Goal: Navigation & Orientation: Go to known website

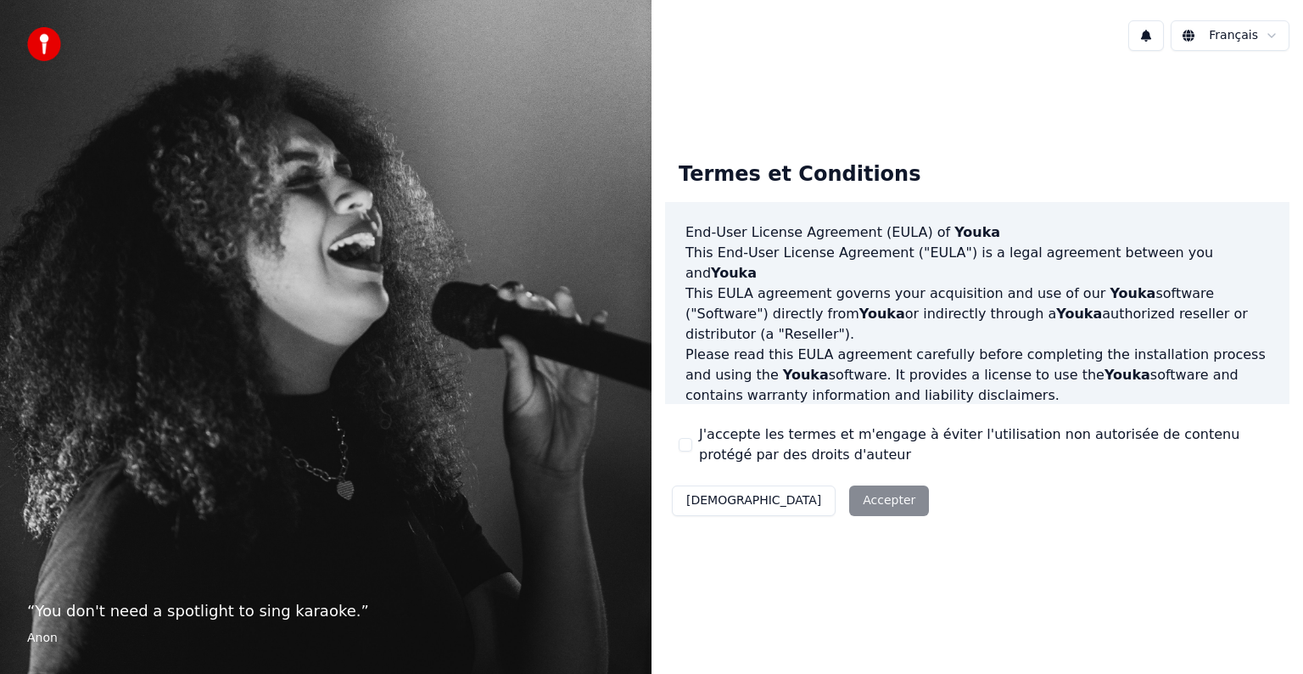
click at [1246, 36] on html "“ You don't need a spotlight to sing karaoke. ” Anon Français Termes et Conditi…" at bounding box center [651, 337] width 1303 height 674
click at [794, 501] on div "Décliner Accepter" at bounding box center [800, 500] width 271 height 44
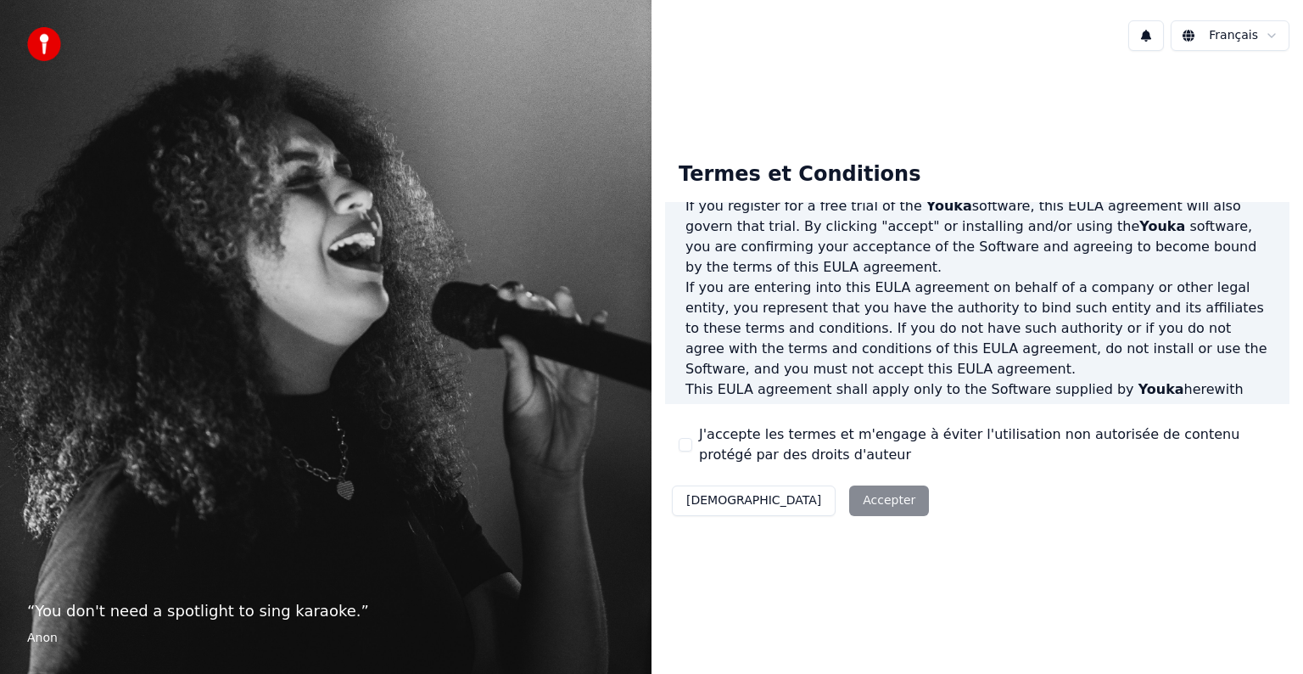
scroll to position [255, 0]
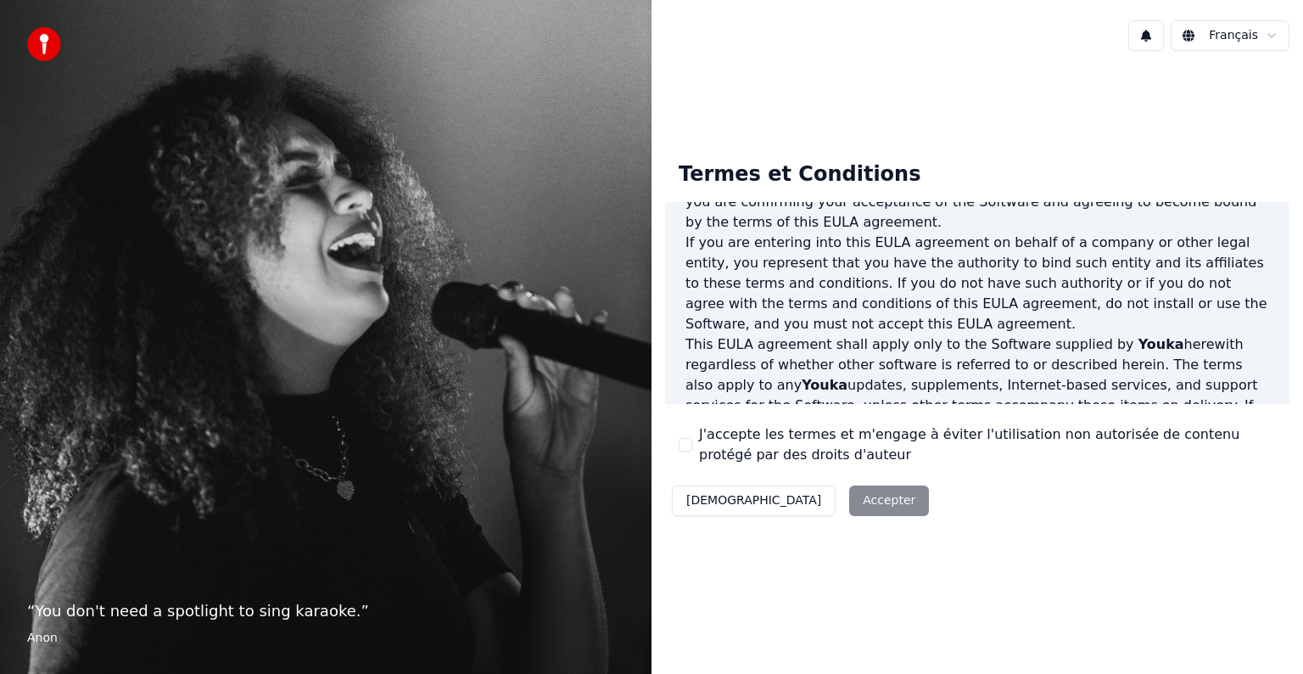
click at [1249, 43] on html "“ You don't need a spotlight to sing karaoke. ” Anon Français Termes et Conditi…" at bounding box center [651, 337] width 1303 height 674
click at [42, 45] on img at bounding box center [44, 44] width 34 height 34
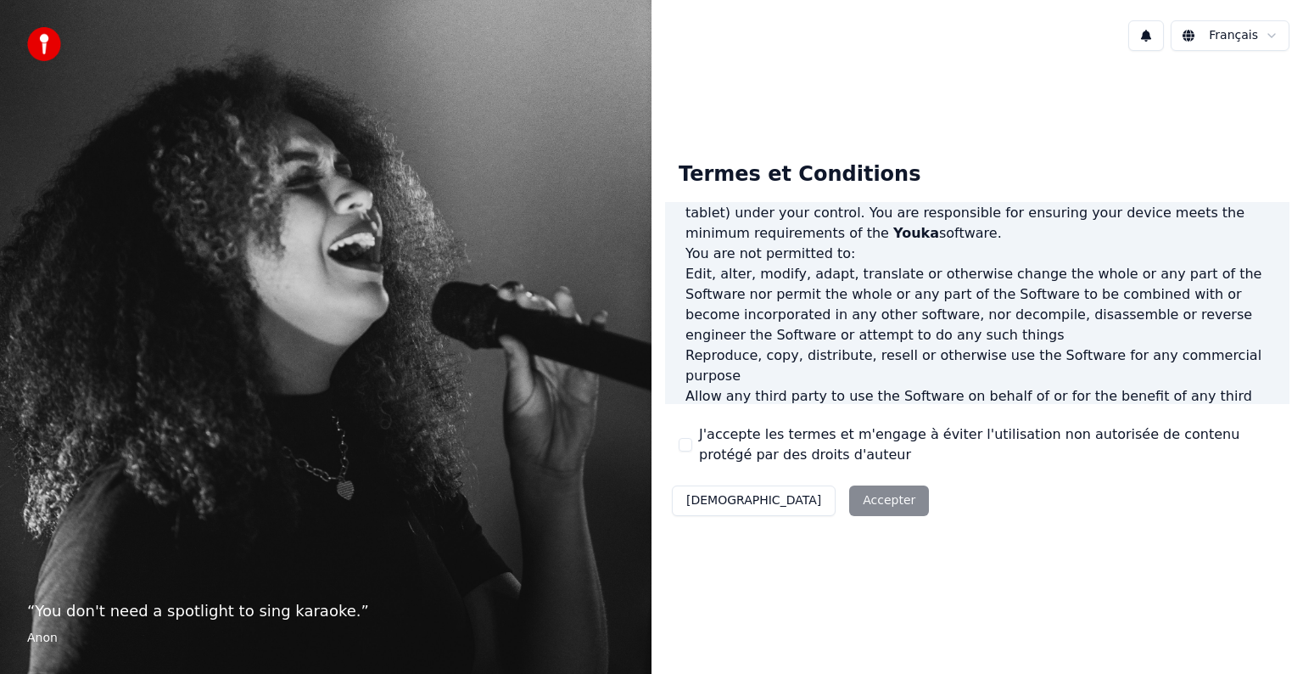
scroll to position [594, 0]
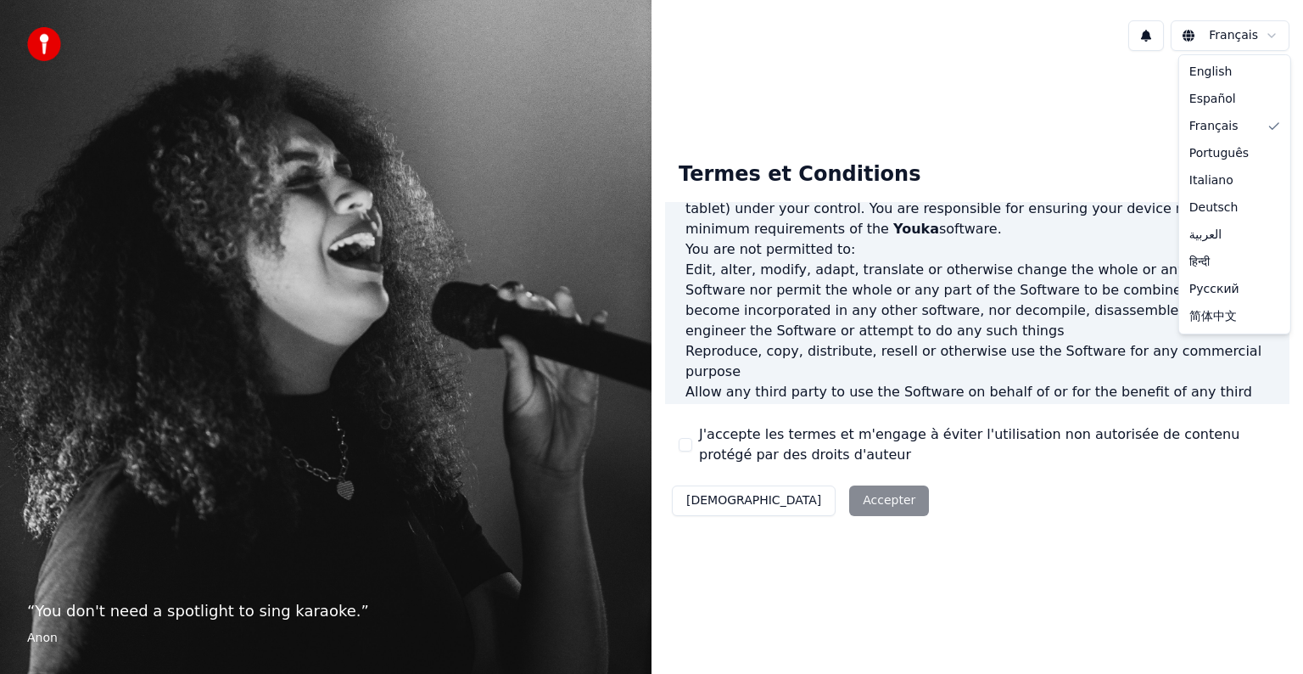
click at [1271, 36] on html "“ You don't need a spotlight to sing karaoke. ” Anon Français Termes et Conditi…" at bounding box center [651, 337] width 1303 height 674
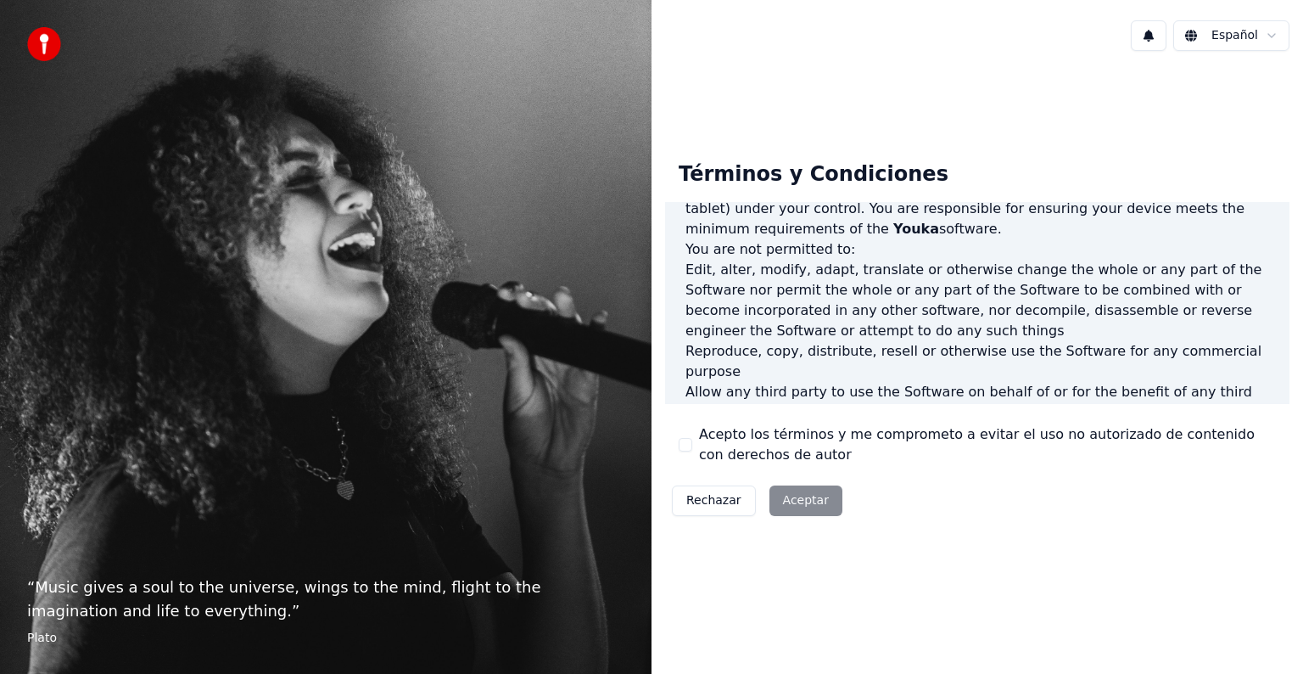
click at [1273, 40] on html "“ Music gives a soul to the universe, wings to the mind, flight to the imaginat…" at bounding box center [651, 337] width 1303 height 674
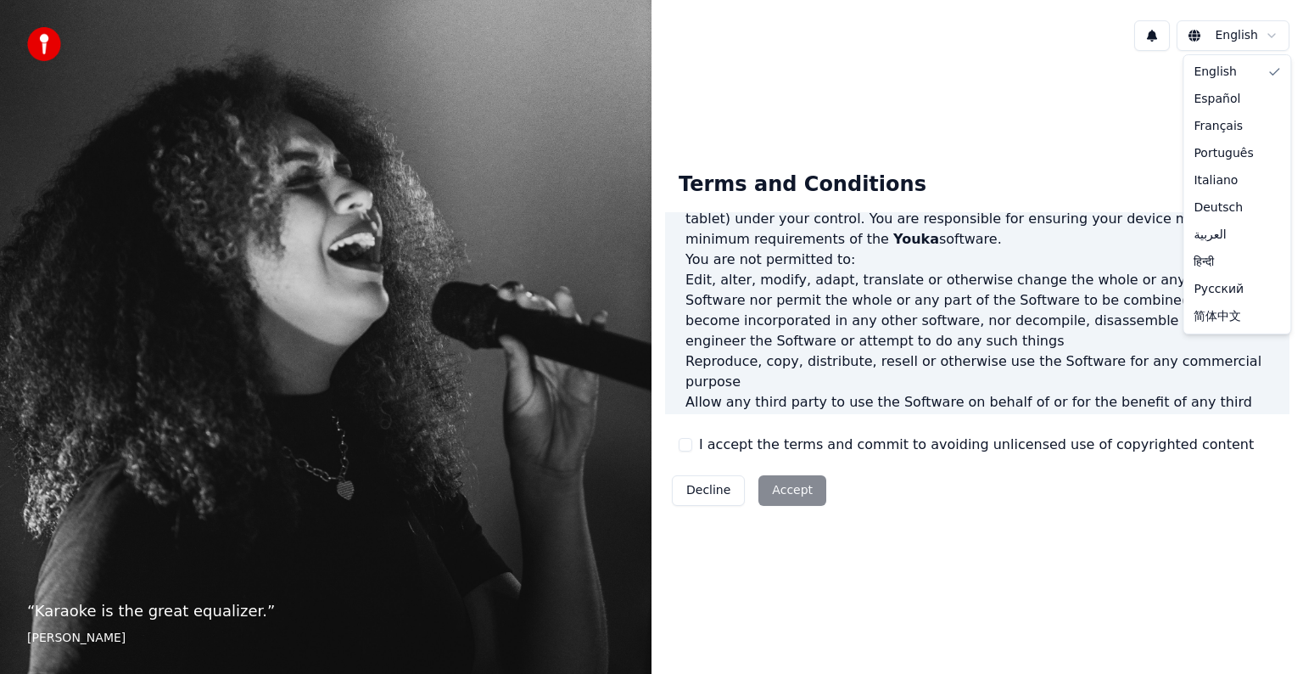
click at [1278, 32] on html "“ Karaoke is the great equalizer. ” [PERSON_NAME] [PERSON_NAME] Terms and Condi…" at bounding box center [651, 337] width 1303 height 674
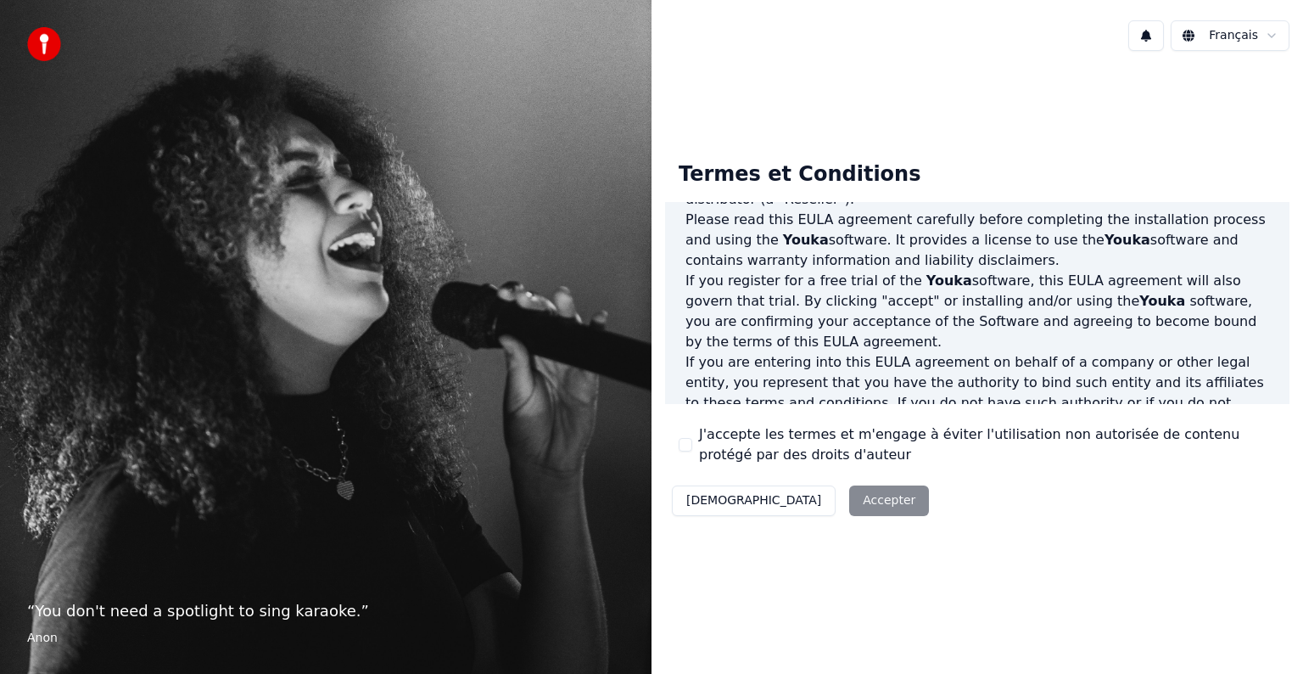
scroll to position [0, 0]
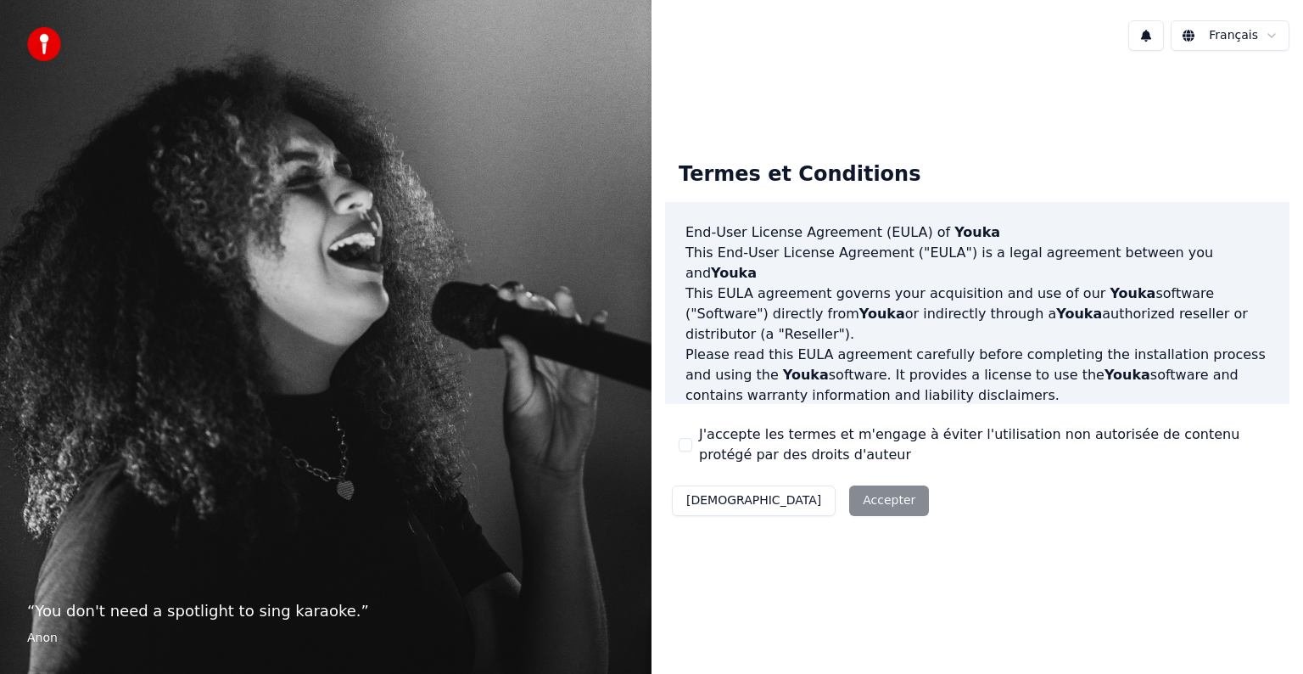
click at [713, 503] on button "[DEMOGRAPHIC_DATA]" at bounding box center [754, 500] width 164 height 31
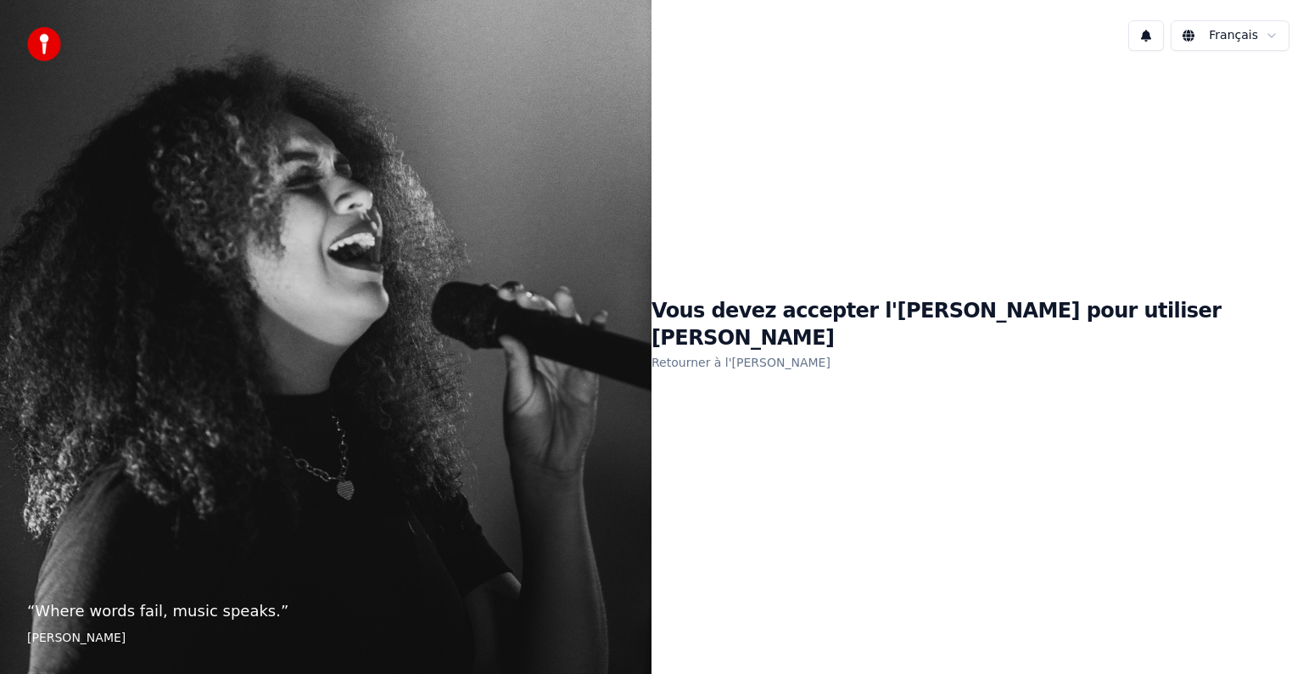
click at [831, 350] on link "Retourner à l'[PERSON_NAME]" at bounding box center [741, 362] width 179 height 27
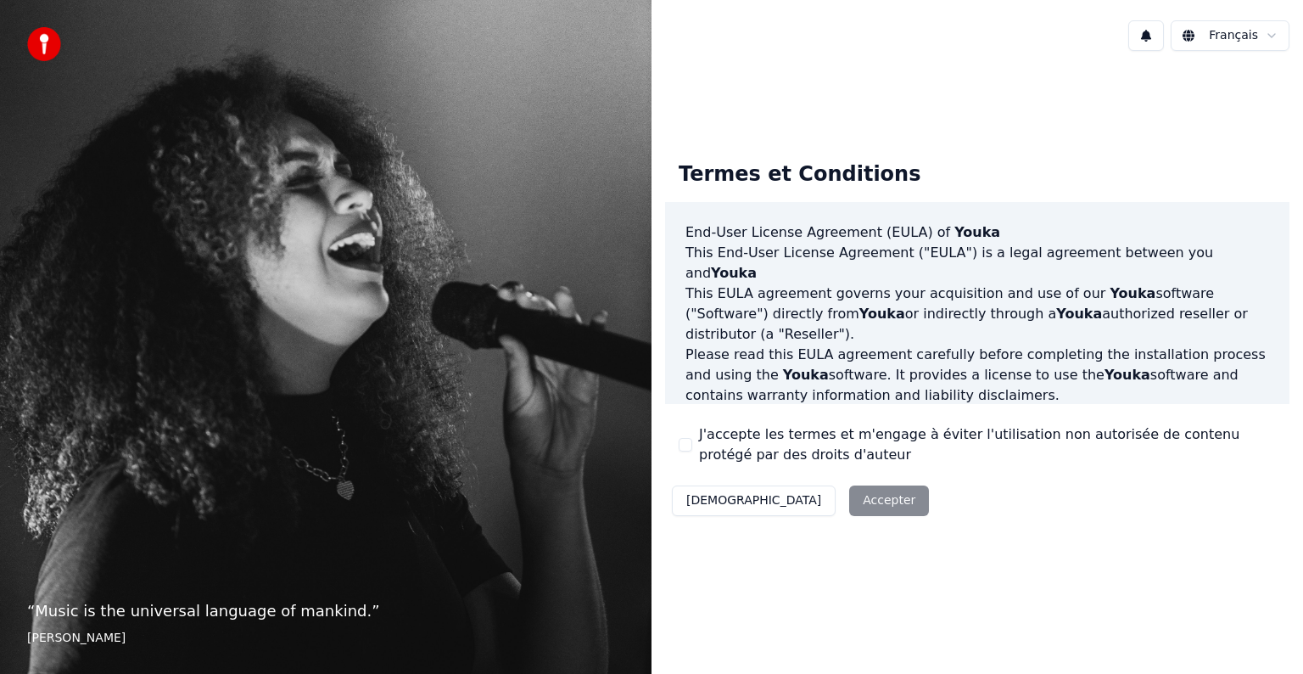
click at [1252, 37] on html "“ Music is the universal language of mankind. ” Henry Wadsworth Longfellow Fran…" at bounding box center [651, 337] width 1303 height 674
click at [707, 495] on button "[DEMOGRAPHIC_DATA]" at bounding box center [754, 500] width 164 height 31
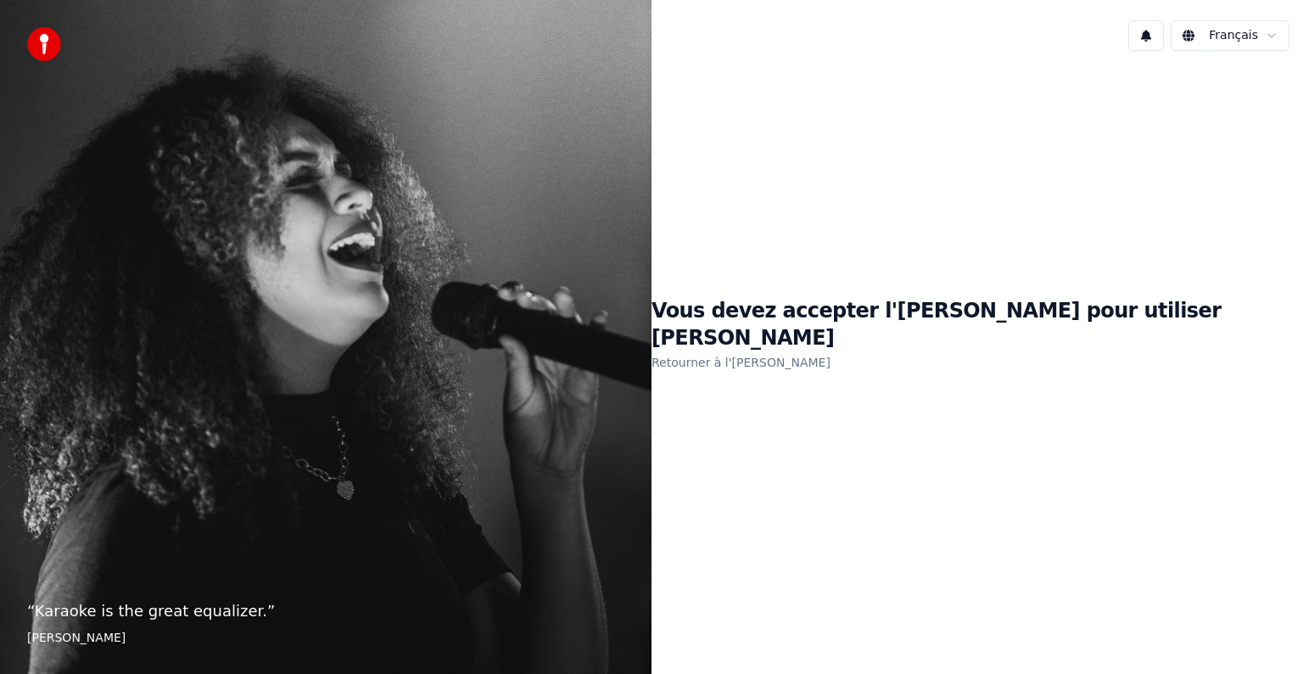
click at [818, 351] on link "Retourner à l'[PERSON_NAME]" at bounding box center [741, 362] width 179 height 27
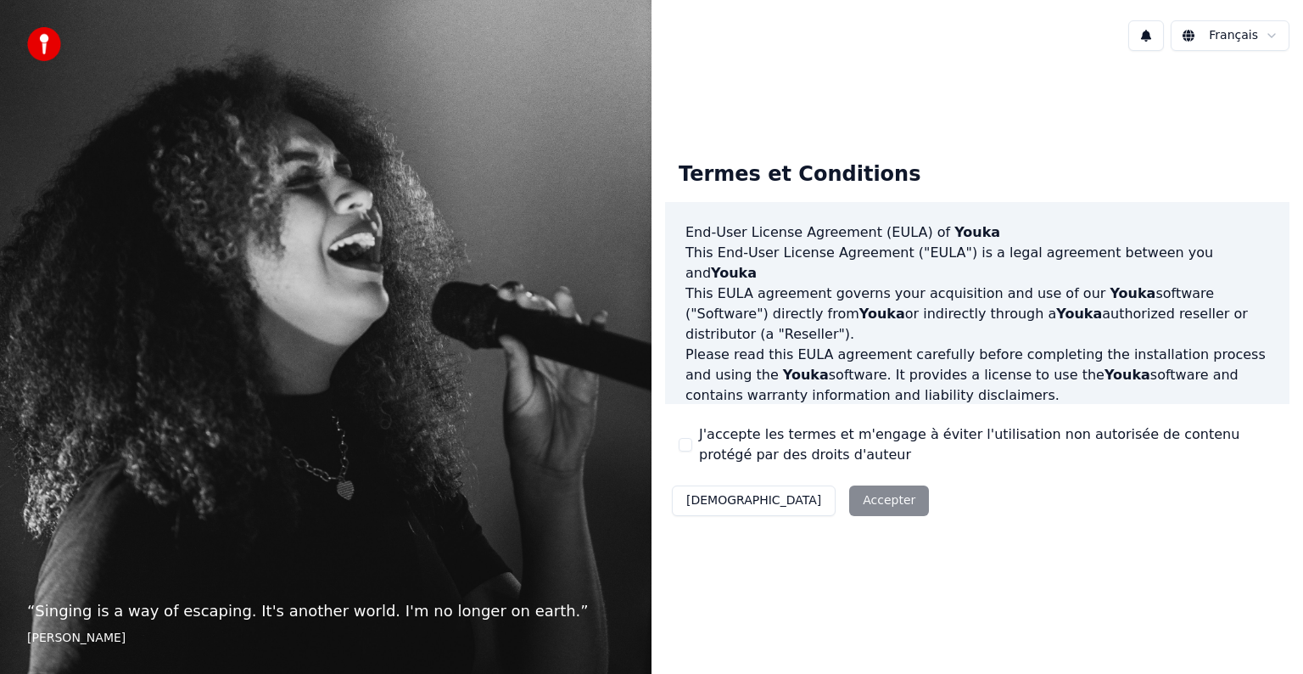
click at [550, 87] on div "“ Singing is a way of escaping. It's another world. I'm no longer on earth. ” E…" at bounding box center [326, 337] width 652 height 674
click at [276, 612] on p "“ Singing is a way of escaping. It's another world. I'm no longer on earth. ”" at bounding box center [325, 611] width 597 height 24
click at [822, 506] on div "Décliner Accepter" at bounding box center [800, 500] width 271 height 44
click at [722, 506] on button "[DEMOGRAPHIC_DATA]" at bounding box center [754, 500] width 164 height 31
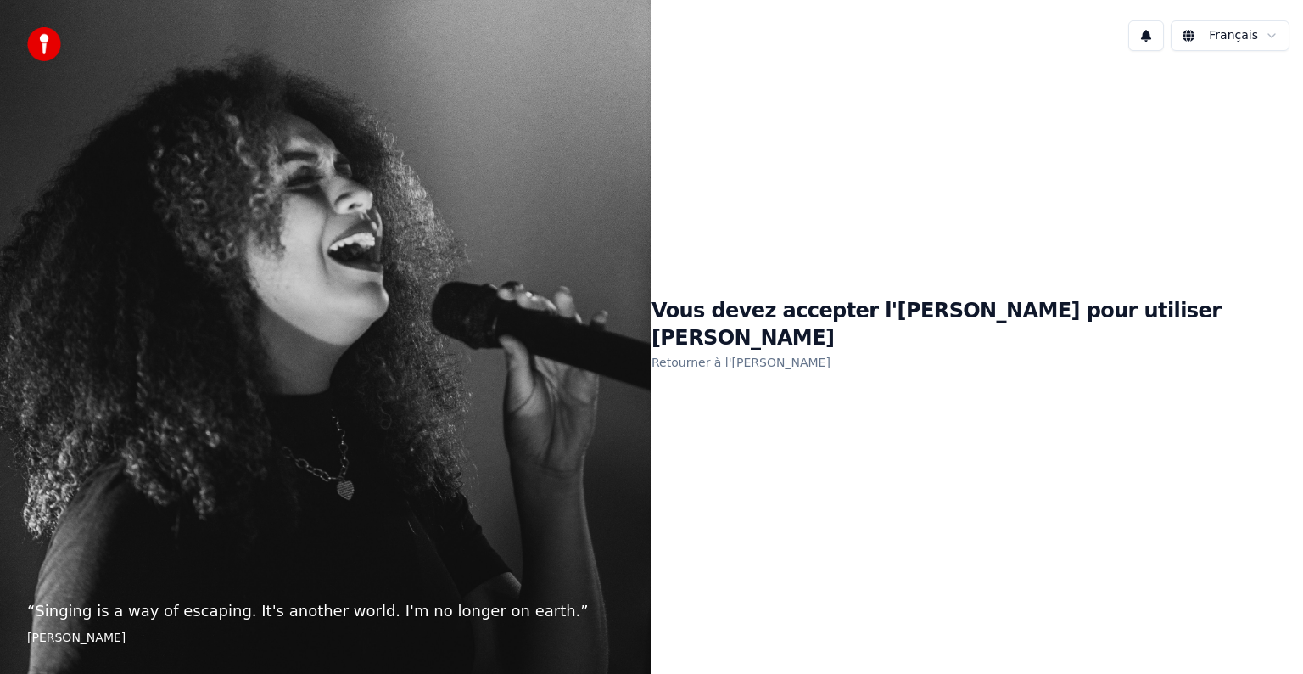
click at [831, 349] on link "Retourner à l'[PERSON_NAME]" at bounding box center [741, 362] width 179 height 27
